Goal: Information Seeking & Learning: Learn about a topic

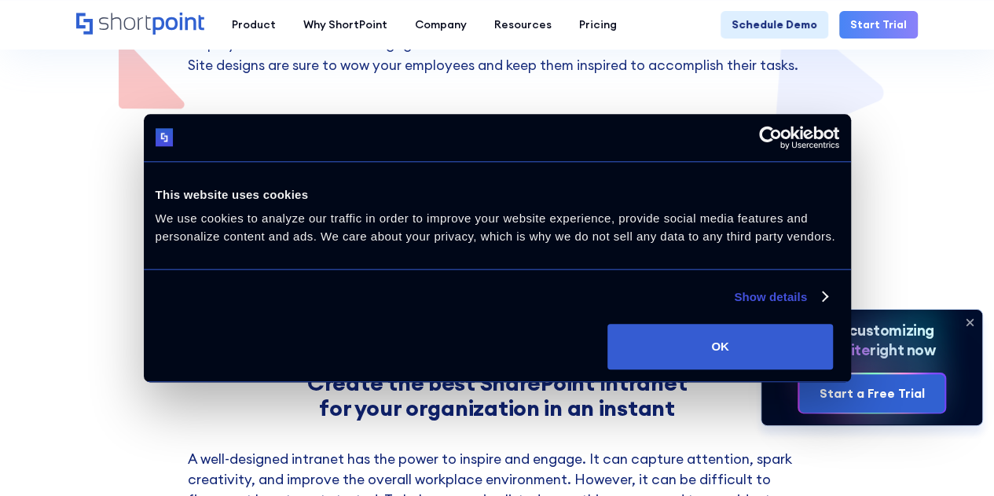
scroll to position [393, 0]
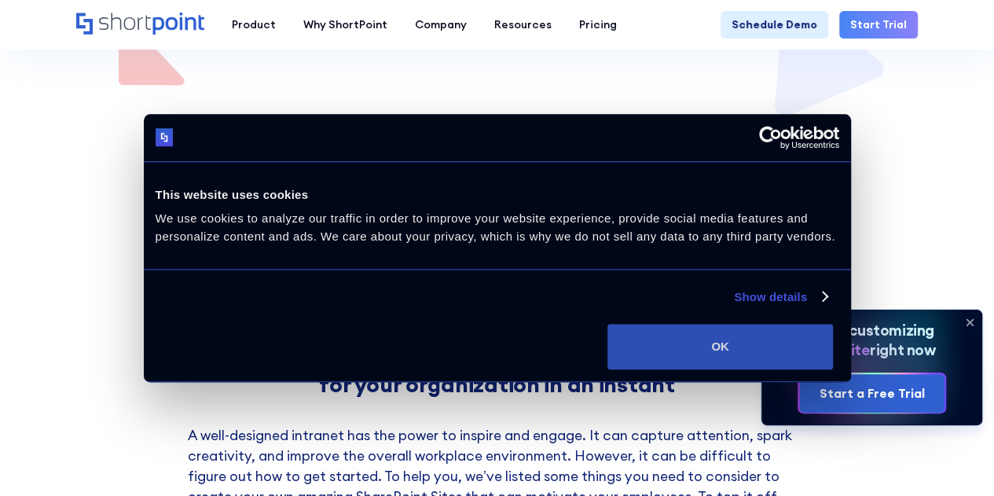
click at [833, 369] on button "OK" at bounding box center [721, 347] width 226 height 46
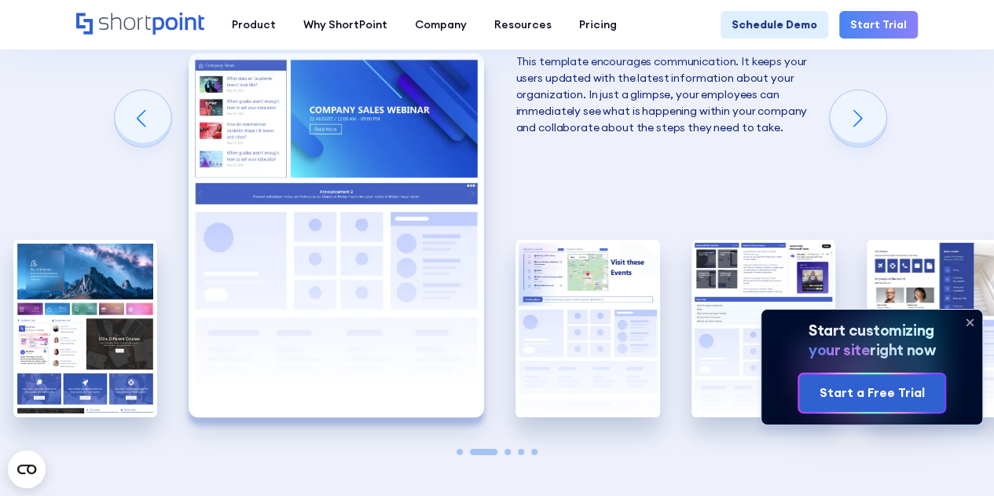
scroll to position [2437, 0]
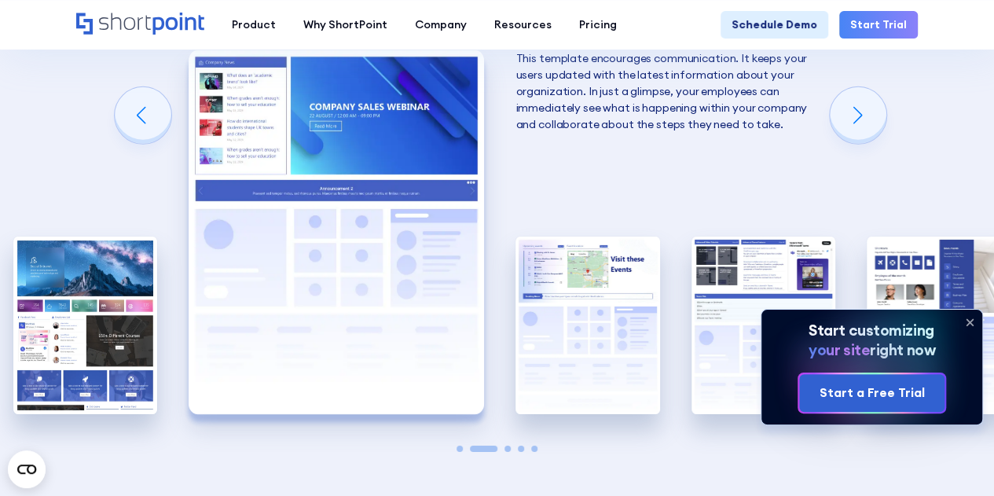
drag, startPoint x: 974, startPoint y: 323, endPoint x: 958, endPoint y: 320, distance: 16.0
click at [974, 323] on icon at bounding box center [970, 322] width 25 height 25
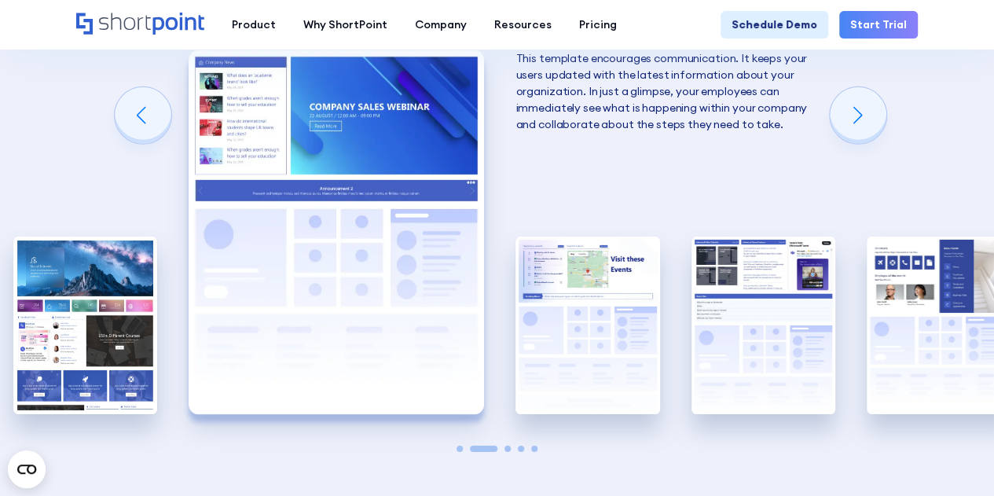
scroll to position [2358, 0]
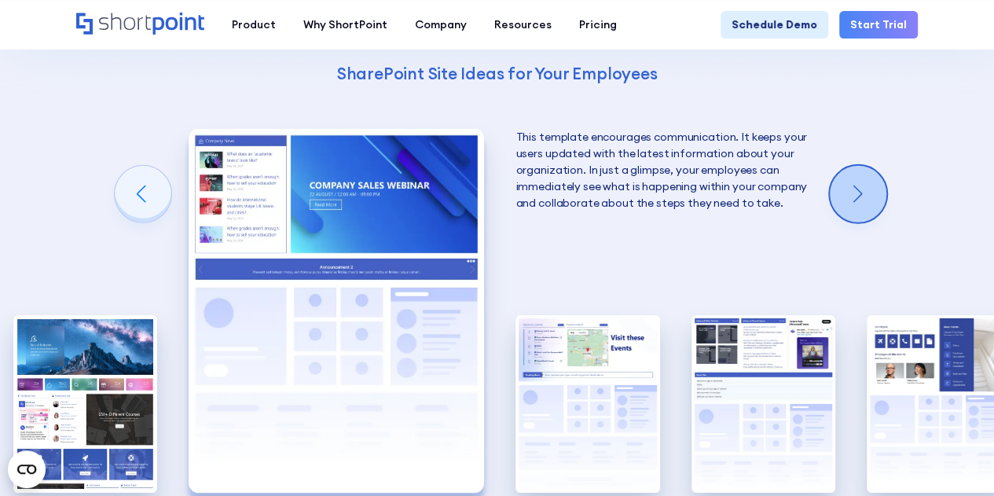
click at [849, 211] on div "Next slide" at bounding box center [858, 194] width 57 height 57
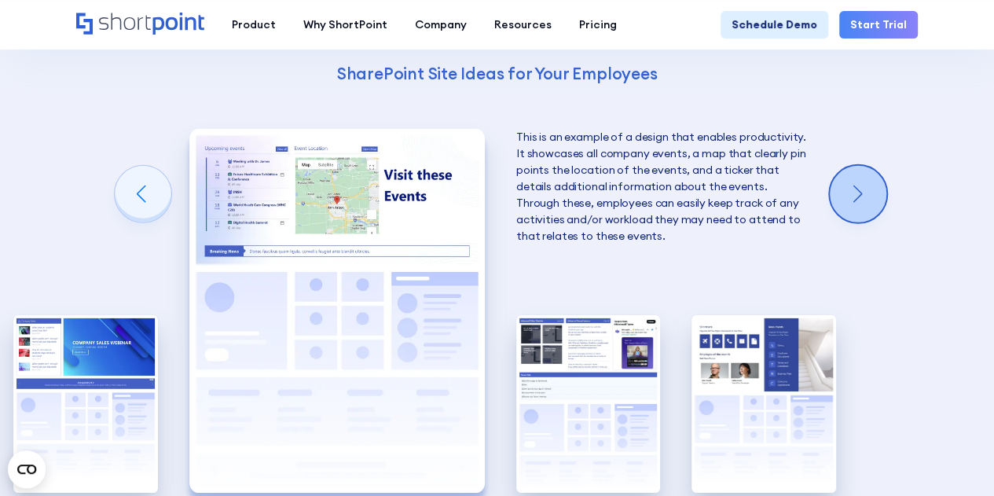
click at [849, 211] on div "Next slide" at bounding box center [858, 194] width 57 height 57
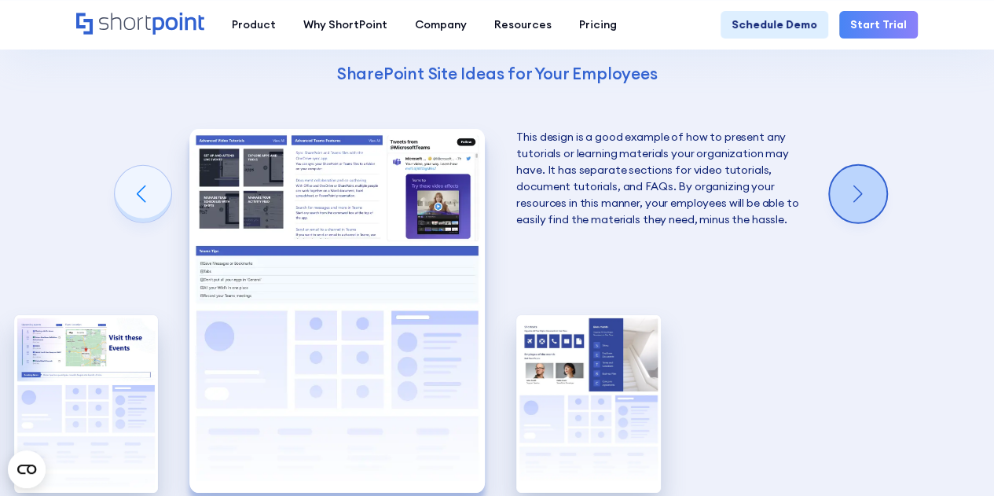
click at [851, 211] on div "Next slide" at bounding box center [858, 194] width 57 height 57
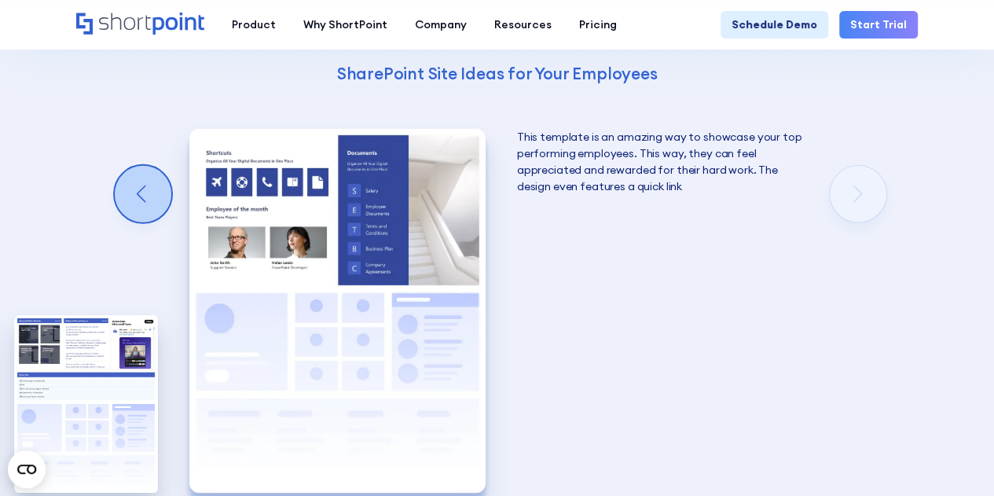
click at [135, 183] on div "Previous slide" at bounding box center [143, 194] width 57 height 57
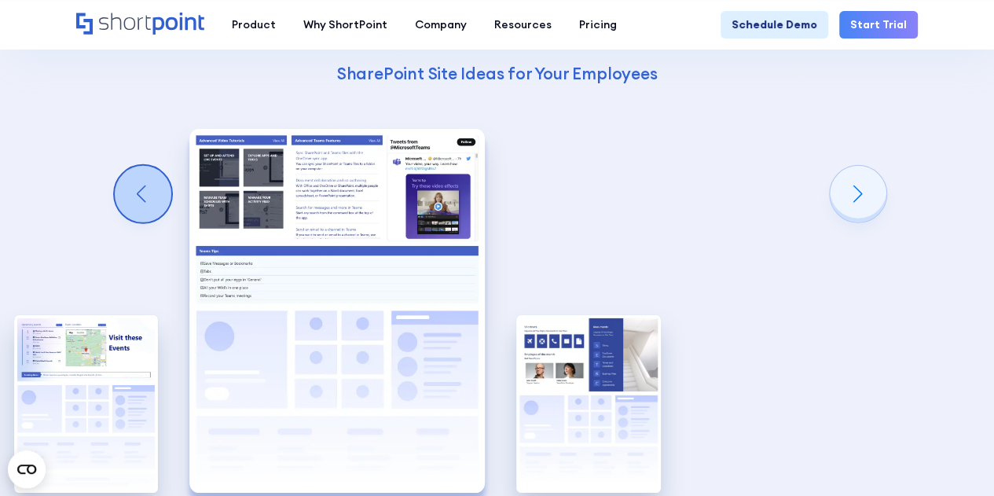
click at [135, 183] on div "Previous slide" at bounding box center [143, 194] width 57 height 57
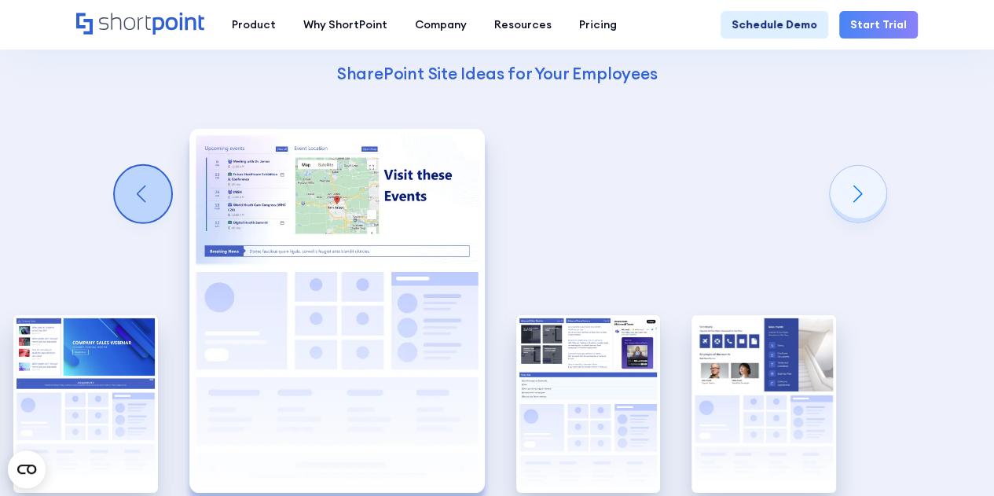
click at [135, 183] on div "Previous slide" at bounding box center [143, 194] width 57 height 57
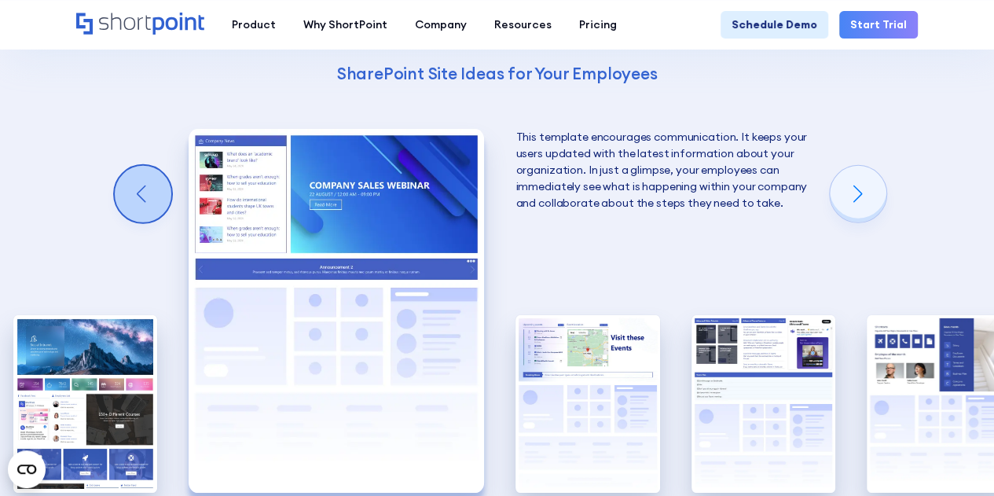
click at [135, 183] on div "Previous slide" at bounding box center [143, 194] width 57 height 57
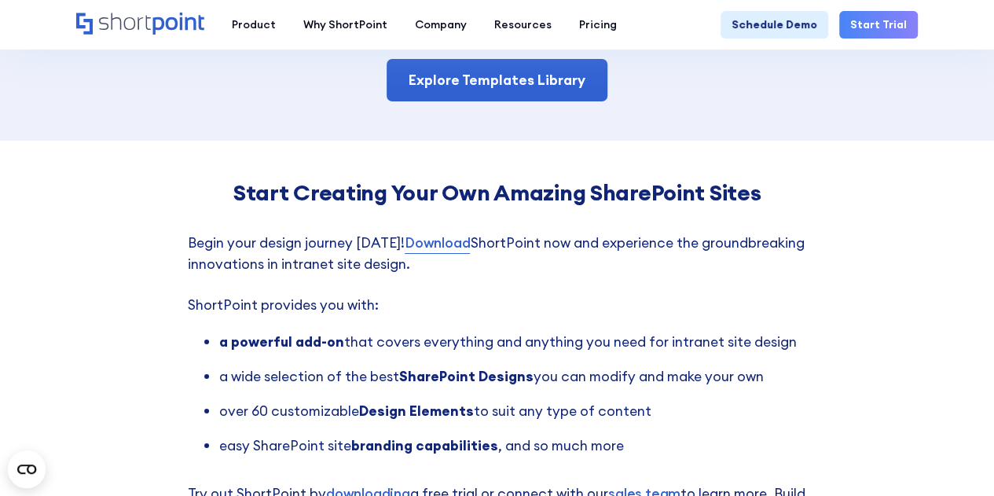
scroll to position [2909, 0]
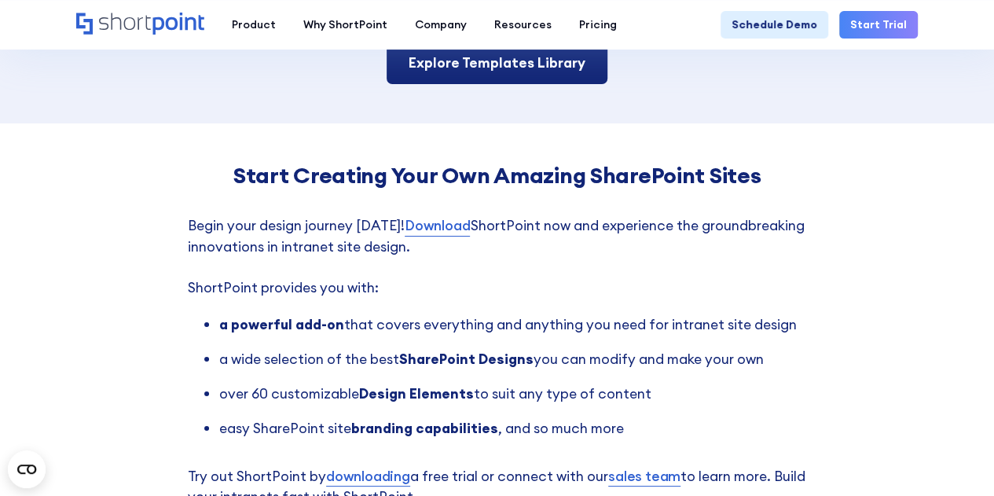
click at [421, 66] on link "Explore Templates Library" at bounding box center [497, 63] width 221 height 42
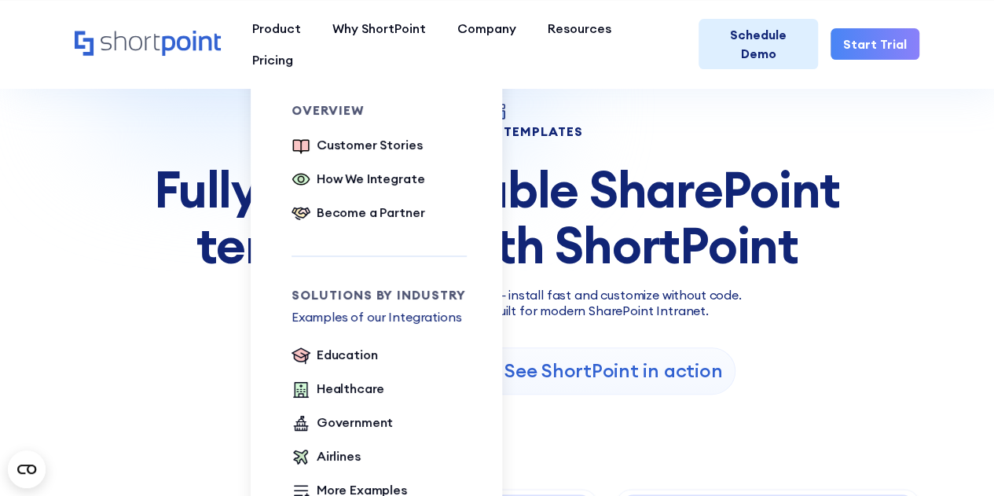
scroll to position [79, 0]
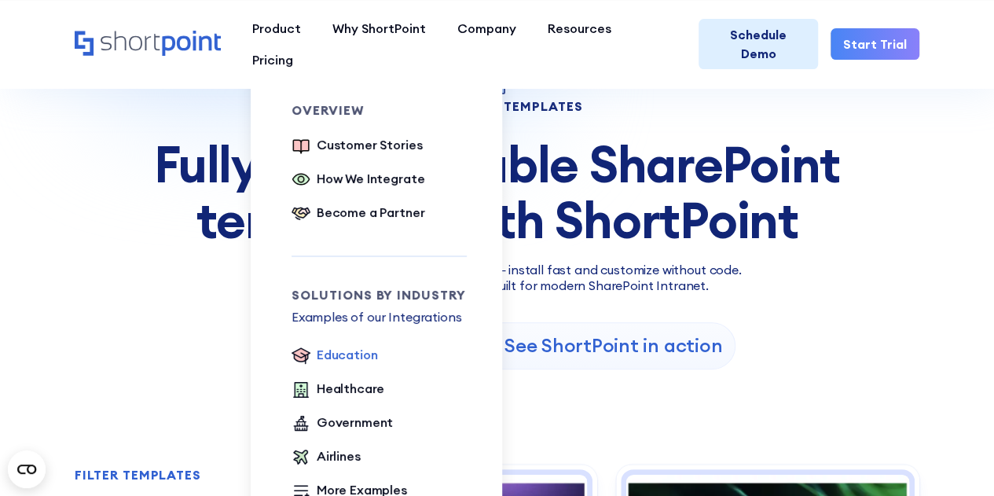
click at [354, 355] on div "Education" at bounding box center [347, 354] width 61 height 19
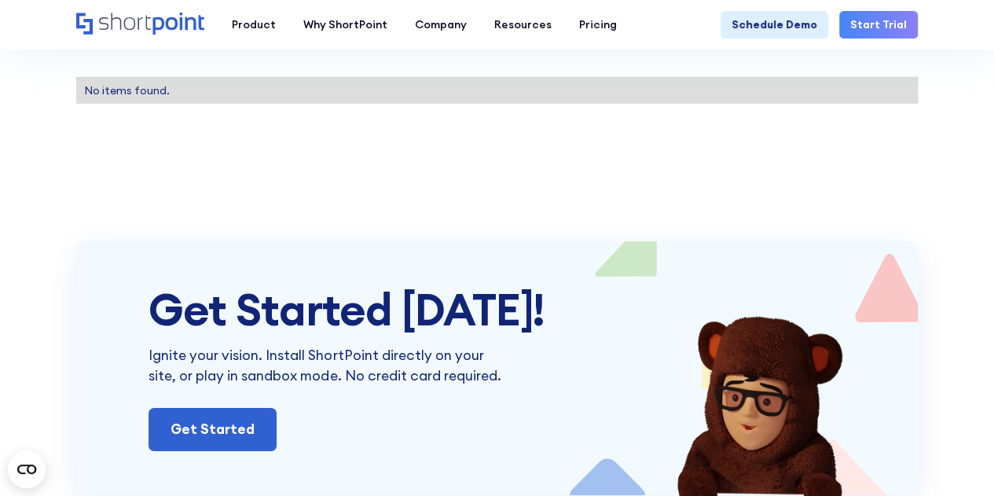
scroll to position [2358, 0]
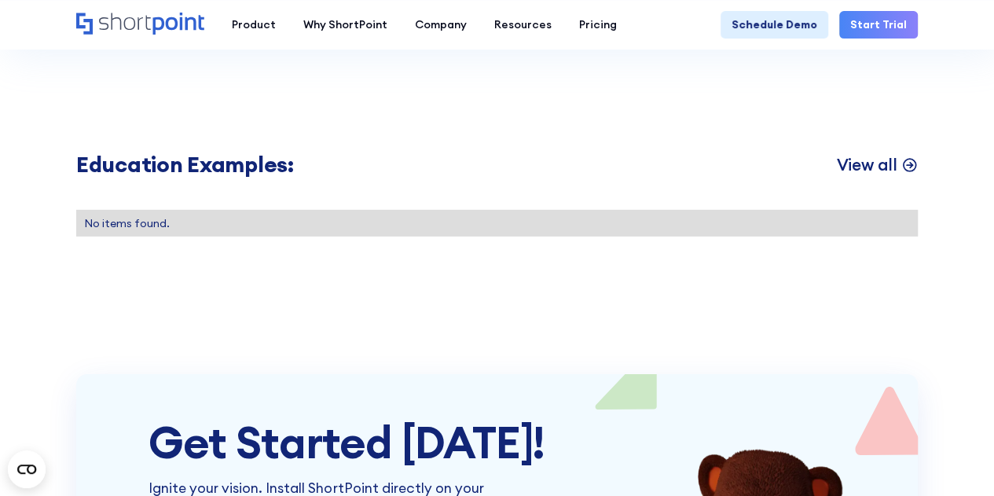
click at [870, 158] on p "View all" at bounding box center [866, 164] width 61 height 21
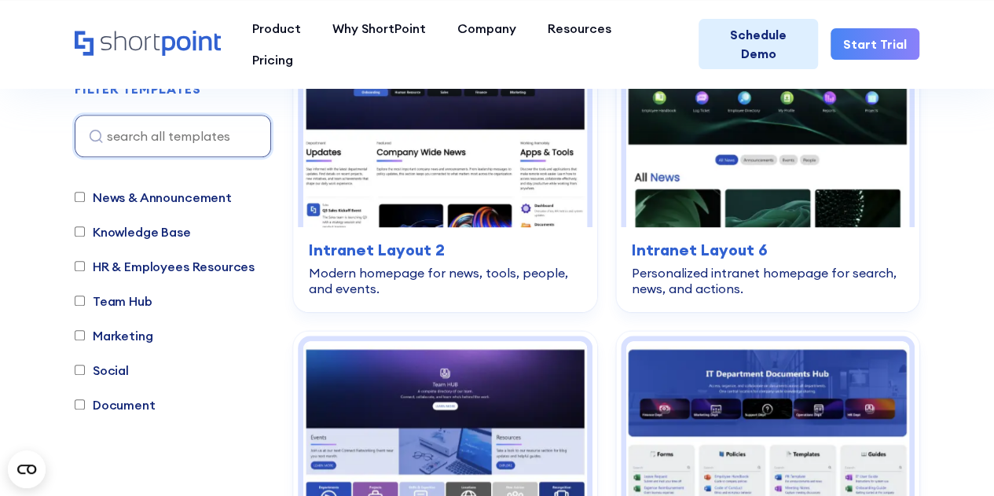
scroll to position [629, 0]
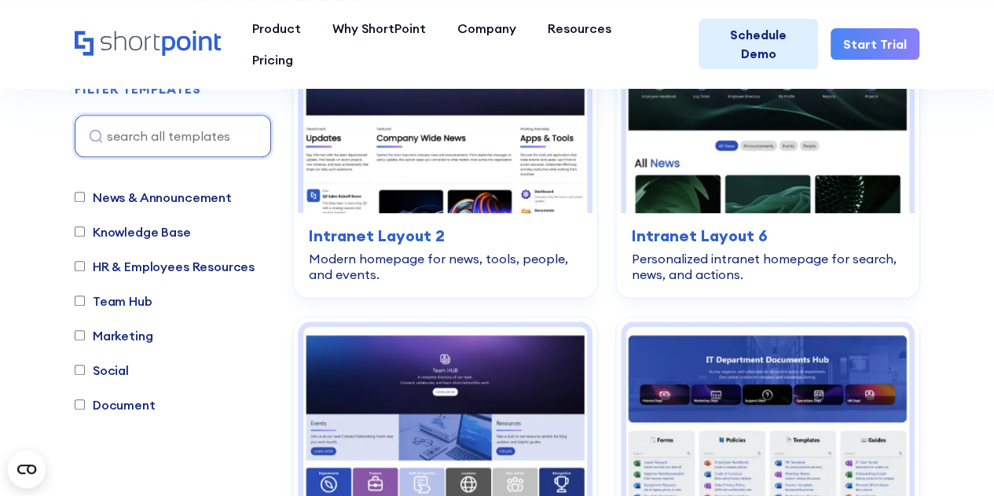
click at [167, 230] on label "Knowledge Base" at bounding box center [133, 231] width 116 height 19
click at [85, 230] on input "Knowledge Base" at bounding box center [80, 232] width 10 height 10
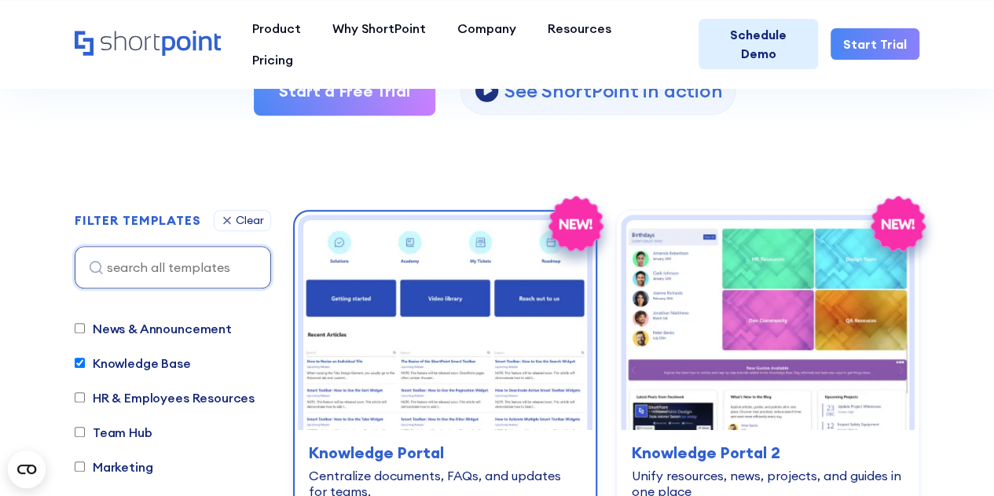
scroll to position [385, 0]
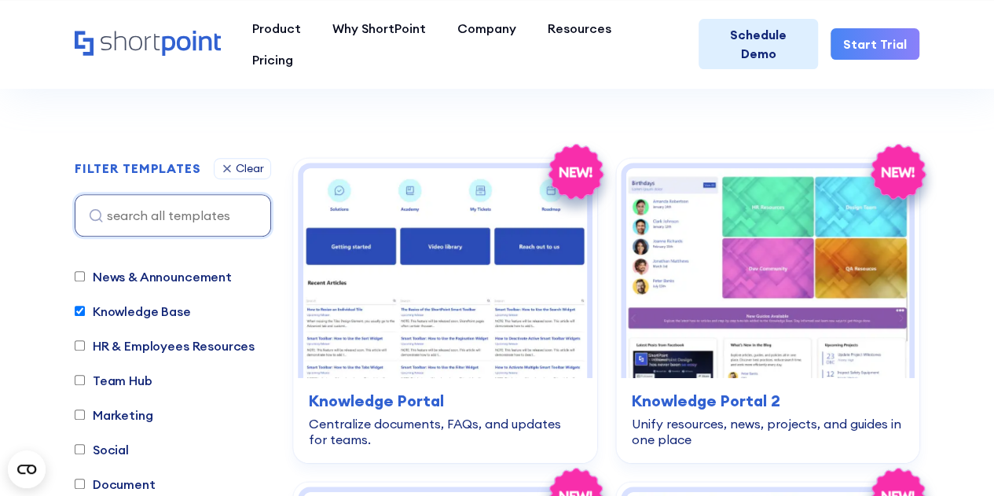
click at [82, 317] on label "Knowledge Base" at bounding box center [133, 311] width 116 height 19
click at [82, 316] on input "Knowledge Base" at bounding box center [80, 311] width 10 height 10
checkbox input "false"
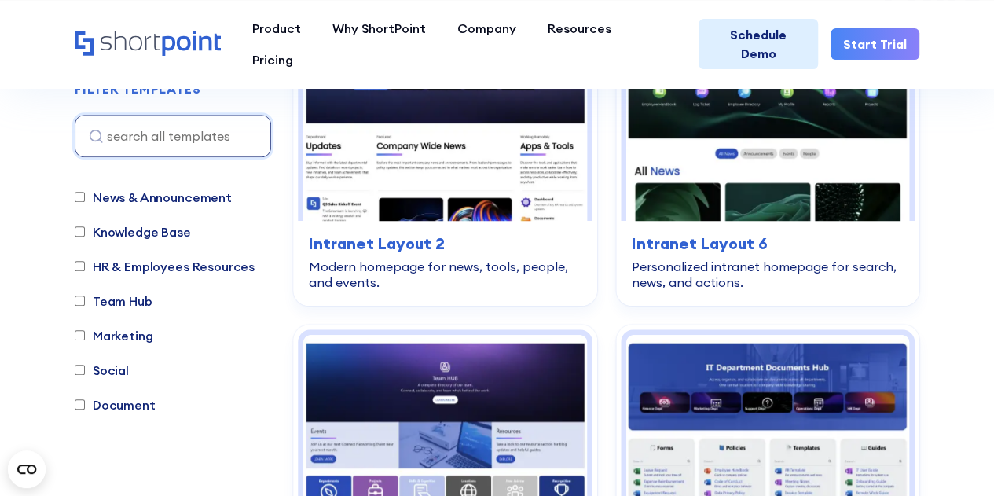
click at [137, 303] on label "Team Hub" at bounding box center [114, 301] width 78 height 19
click at [85, 303] on input "Team Hub" at bounding box center [80, 301] width 10 height 10
checkbox input "true"
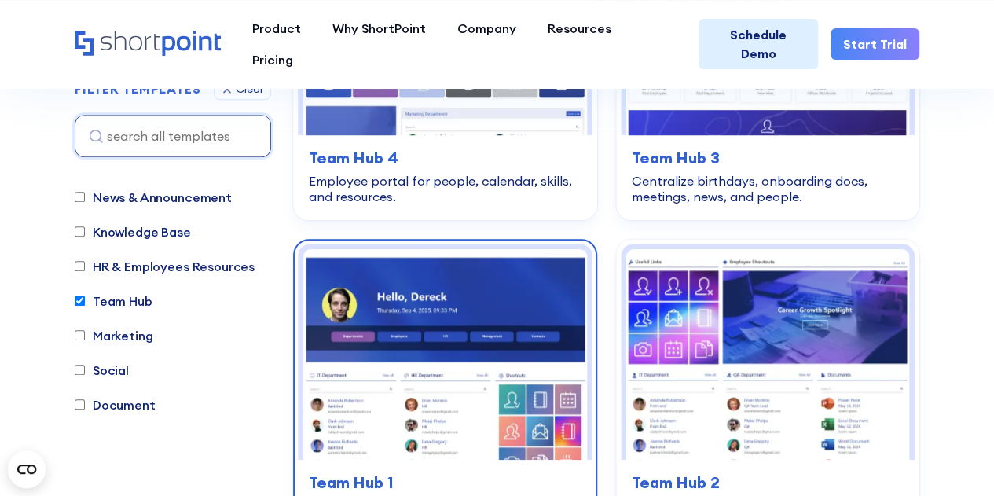
scroll to position [700, 0]
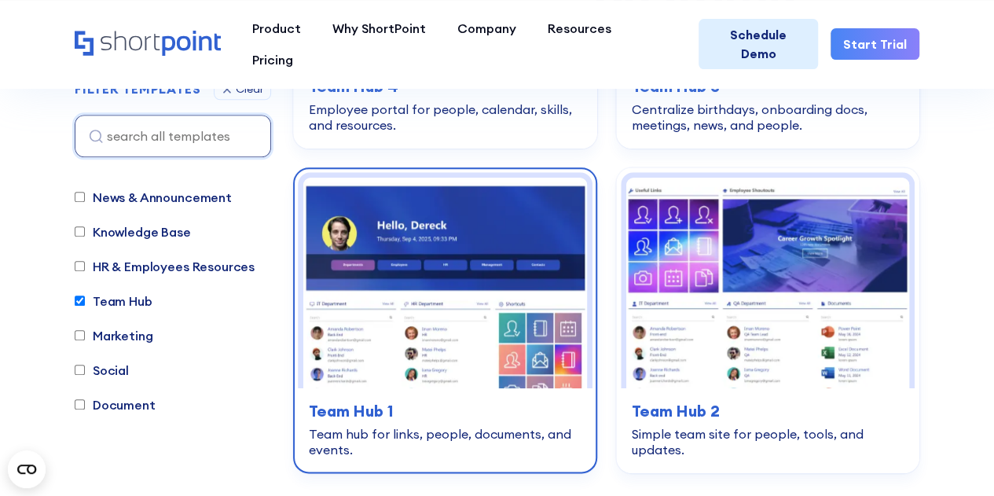
click at [501, 274] on img at bounding box center [445, 283] width 284 height 211
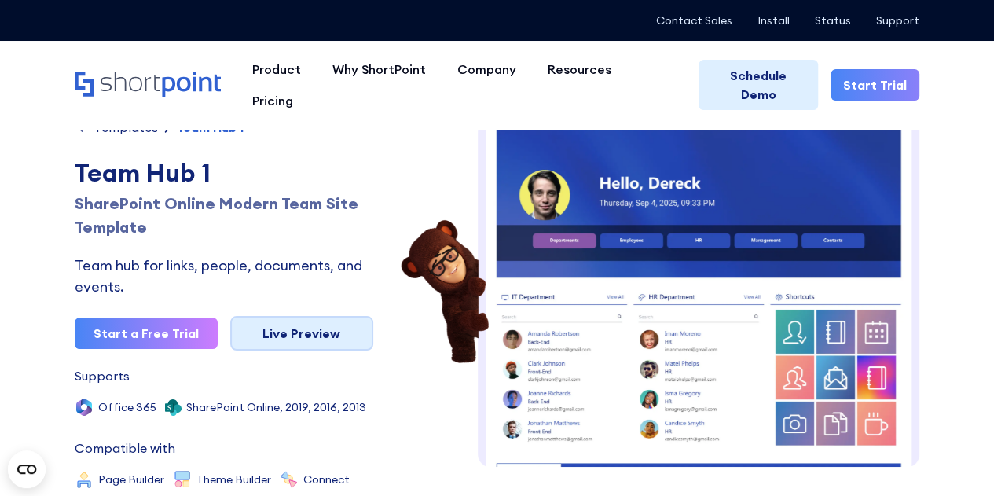
scroll to position [24, 0]
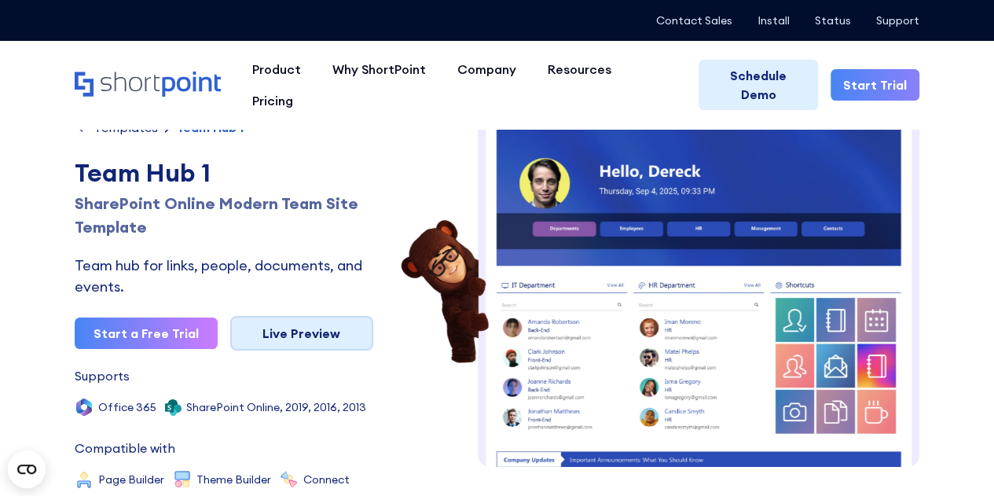
click at [302, 328] on link "Live Preview" at bounding box center [301, 333] width 143 height 35
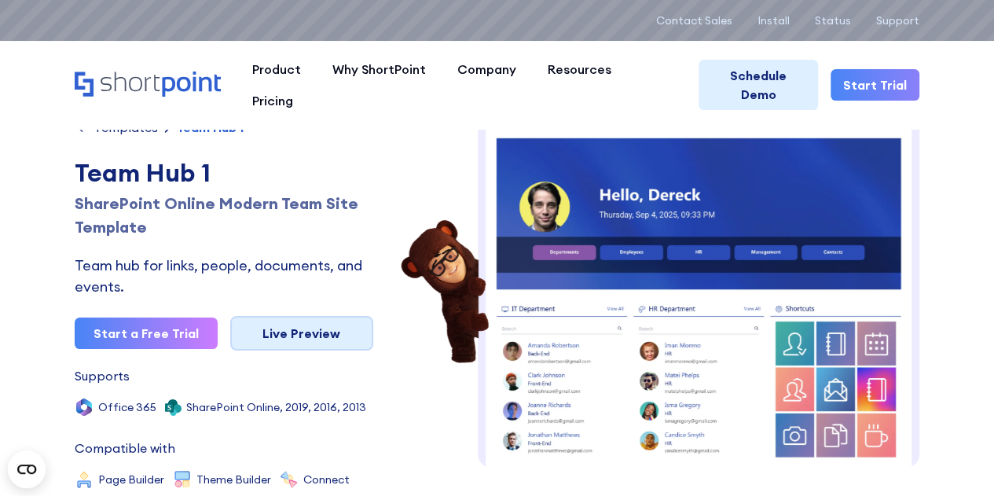
scroll to position [0, 0]
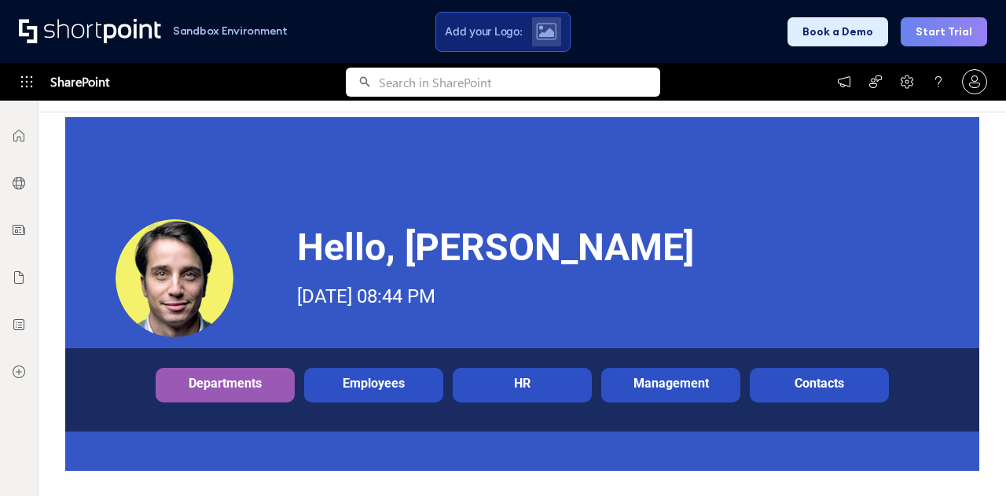
scroll to position [236, 0]
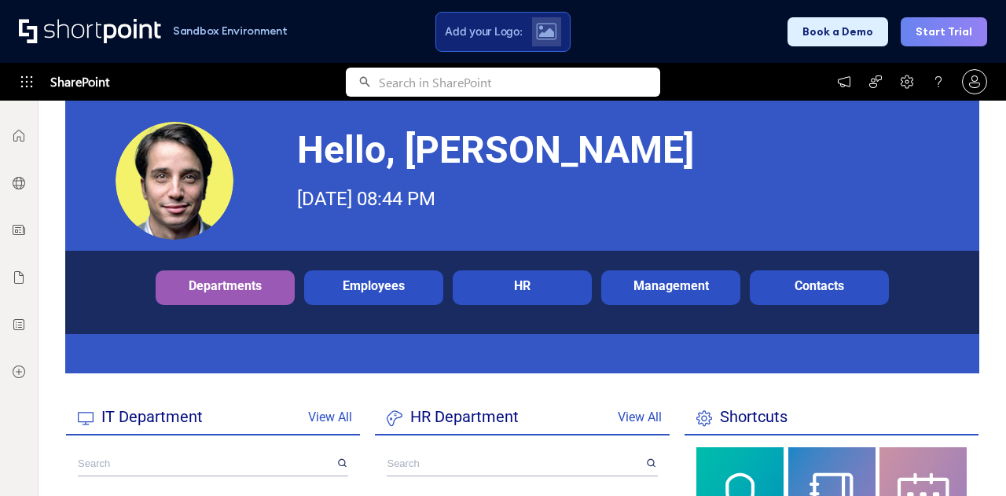
click at [396, 283] on div "Employees" at bounding box center [373, 285] width 131 height 15
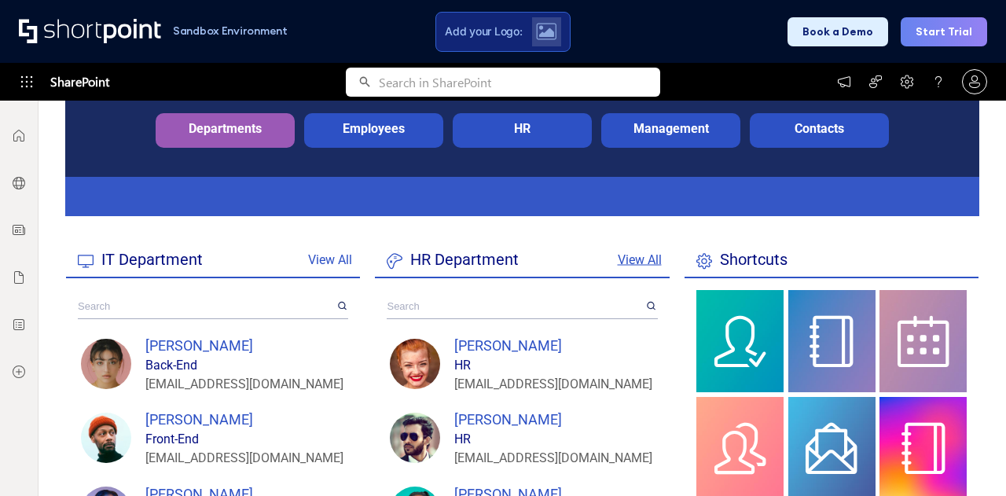
scroll to position [472, 0]
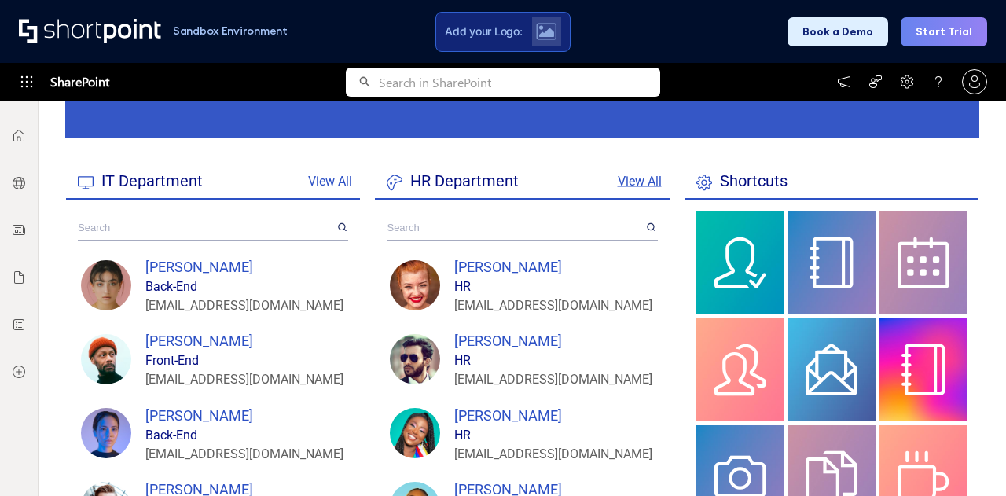
click at [632, 180] on link "View All" at bounding box center [640, 181] width 44 height 15
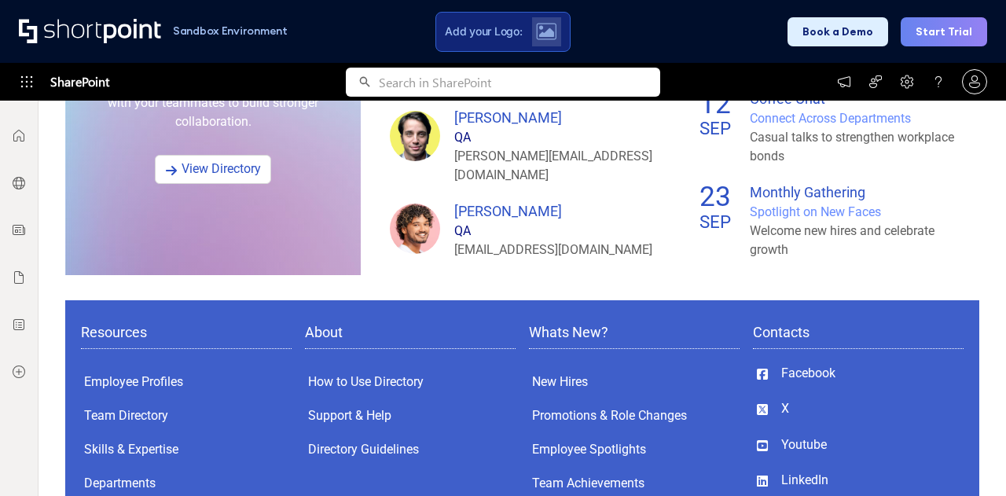
scroll to position [1428, 0]
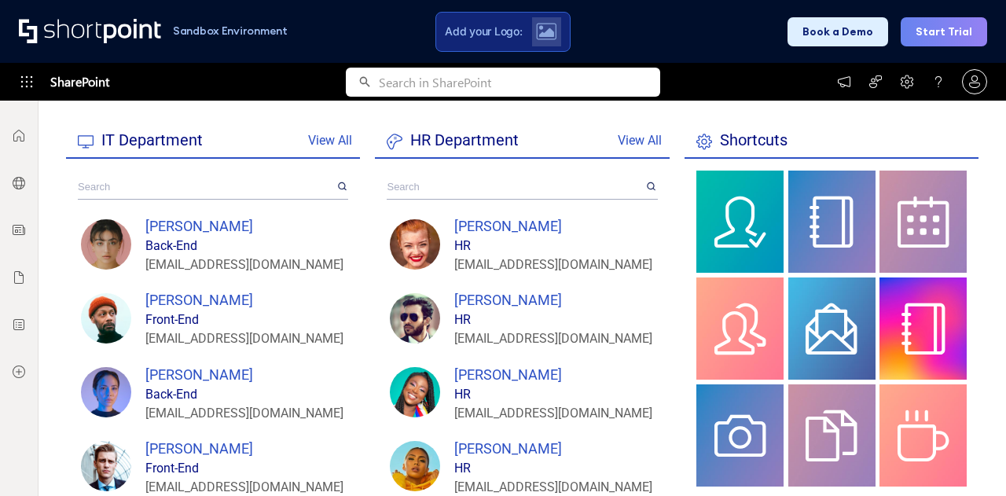
scroll to position [550, 0]
